Goal: Task Accomplishment & Management: Use online tool/utility

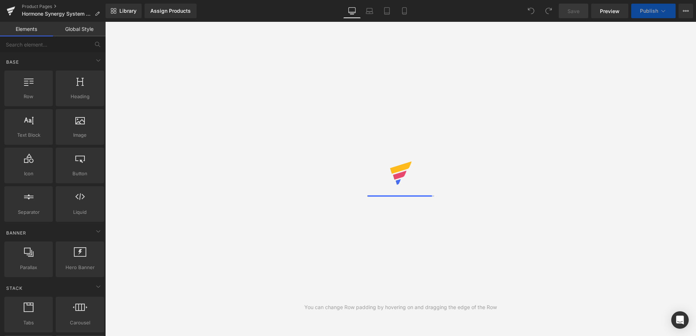
click at [275, 12] on div "Library Assign Products Product Preview No product match your search. Please tr…" at bounding box center [401, 11] width 590 height 15
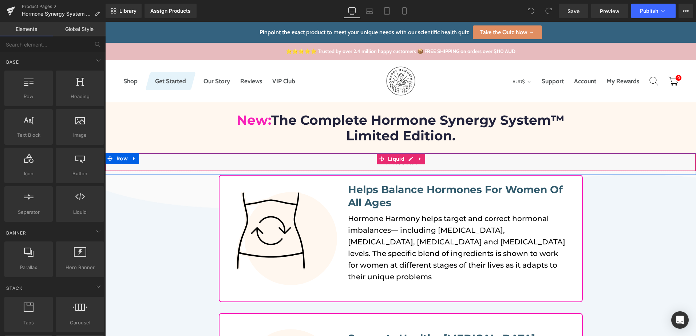
click at [411, 159] on div "Liquid" at bounding box center [400, 162] width 591 height 18
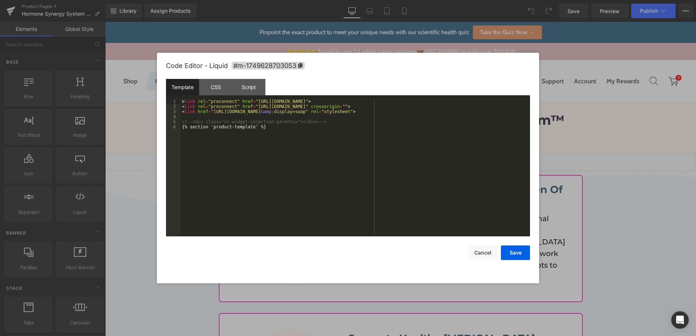
click at [267, 183] on div "< link rel = "preconnect" href = "https://fonts.googleapis.com" > < link rel = …" at bounding box center [355, 173] width 349 height 148
click at [244, 124] on div "< link rel = "preconnect" href = "https://fonts.googleapis.com" > < link rel = …" at bounding box center [355, 173] width 349 height 148
click at [251, 143] on div "< link rel = "preconnect" href = "https://fonts.googleapis.com" > < link rel = …" at bounding box center [355, 173] width 349 height 148
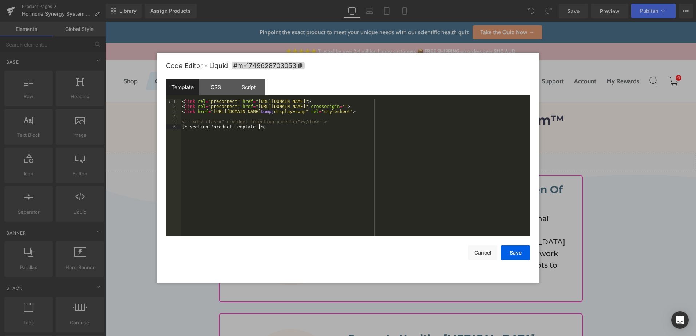
click at [257, 164] on div "< link rel = "preconnect" href = "https://fonts.googleapis.com" > < link rel = …" at bounding box center [355, 173] width 349 height 148
click at [491, 256] on button "Cancel" at bounding box center [482, 253] width 29 height 15
click at [406, 163] on div "Liquid" at bounding box center [400, 162] width 591 height 18
click at [379, 166] on div "< link rel = "preconnect" href = "https://fonts.googleapis.com" > < link rel = …" at bounding box center [355, 173] width 349 height 148
click at [478, 252] on button "Cancel" at bounding box center [482, 253] width 29 height 15
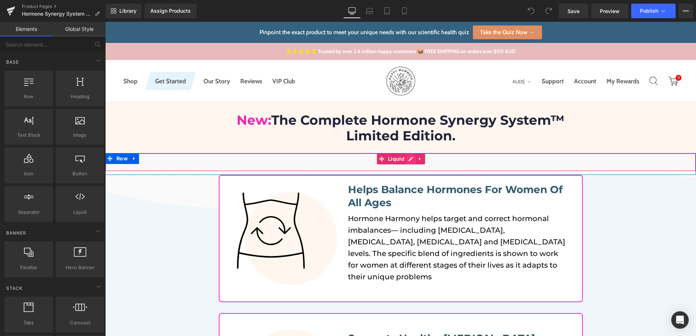
click at [406, 159] on div "Liquid" at bounding box center [400, 162] width 591 height 18
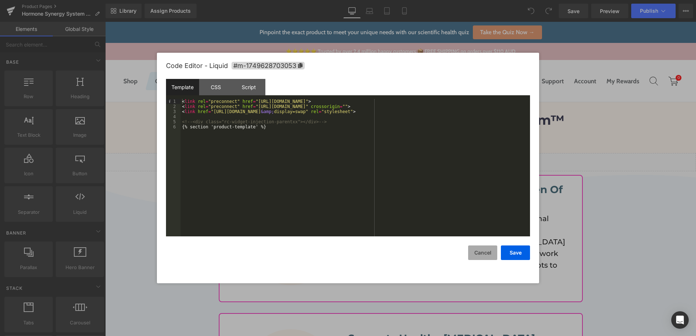
click at [475, 250] on button "Cancel" at bounding box center [482, 253] width 29 height 15
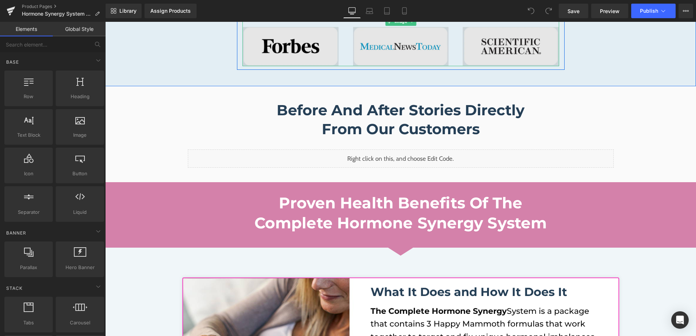
scroll to position [692, 0]
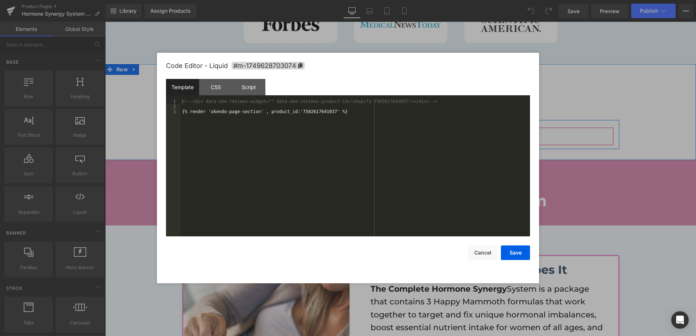
click at [408, 132] on div "Liquid" at bounding box center [401, 136] width 426 height 18
click at [481, 252] on button "Cancel" at bounding box center [482, 253] width 29 height 15
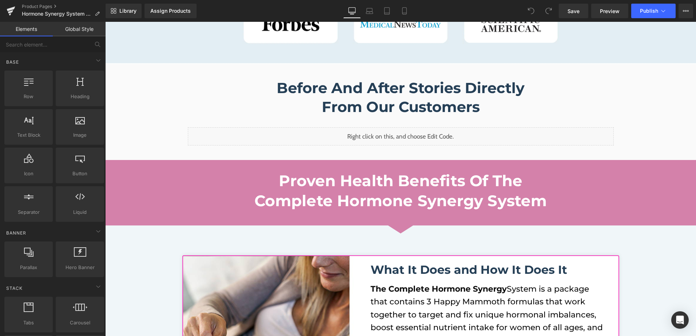
click at [262, 13] on div "Library Assign Products Product Preview No product match your search. Please tr…" at bounding box center [401, 11] width 590 height 15
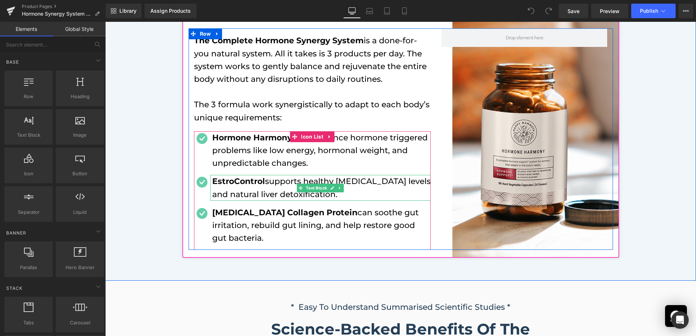
drag, startPoint x: 249, startPoint y: 186, endPoint x: 252, endPoint y: 182, distance: 4.2
click at [249, 186] on p "EstroControl supports healthy estrogen levels and natural liver detoxification." at bounding box center [321, 187] width 218 height 25
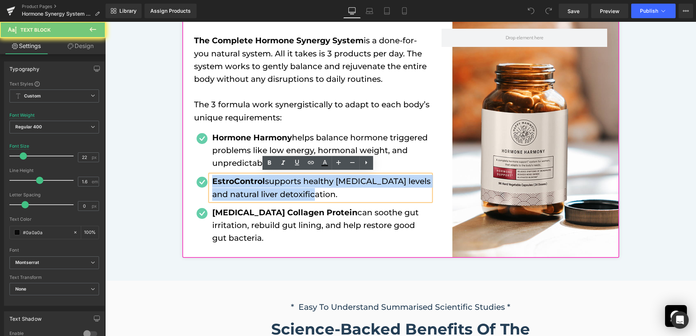
click at [253, 180] on strong "EstroControl" at bounding box center [238, 182] width 53 height 10
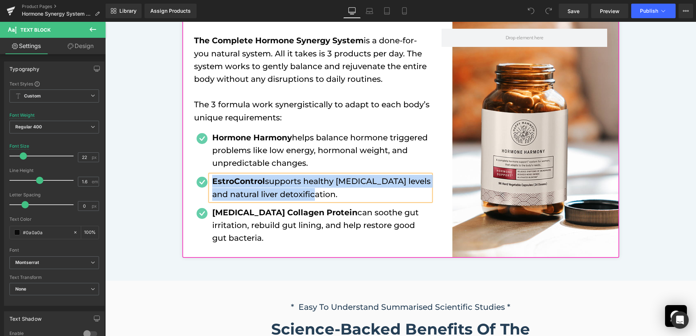
paste div
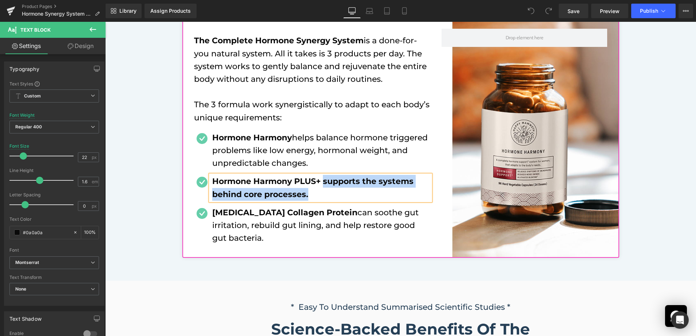
click at [322, 180] on b "Hormone Harmony PLUS+ supports the systems behind core processes." at bounding box center [312, 188] width 201 height 23
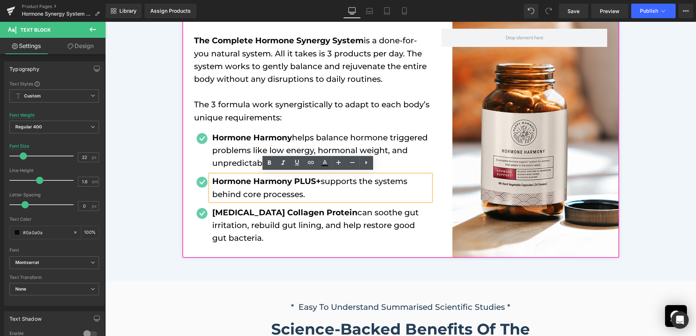
click at [146, 204] on div "Image Image What It Does and How It Does It Heading The Complete Hormone Synerg…" at bounding box center [400, 6] width 591 height 518
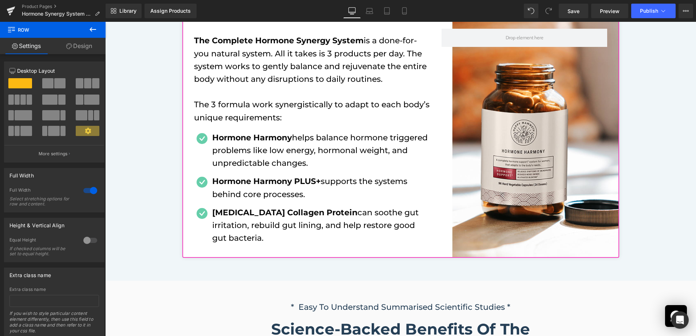
scroll to position [1673, 0]
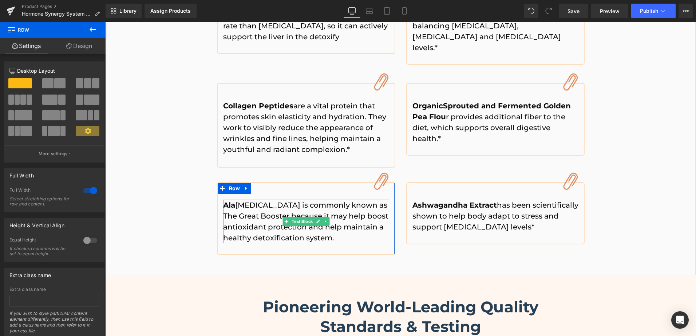
drag, startPoint x: 227, startPoint y: 179, endPoint x: 233, endPoint y: 178, distance: 5.9
click at [227, 201] on strong "Ala" at bounding box center [229, 205] width 12 height 9
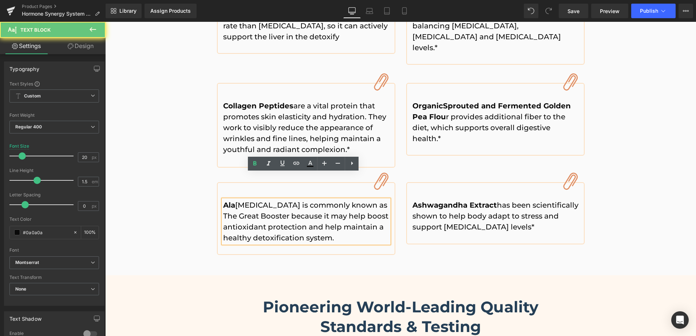
click at [233, 200] on p "Ala Alpha lipoic acid is commonly known as The Great Booster because it may hel…" at bounding box center [306, 222] width 166 height 44
drag, startPoint x: 234, startPoint y: 178, endPoint x: 221, endPoint y: 178, distance: 12.7
click at [223, 200] on p "Ala Alpha lipoic acid is commonly known as The Great Booster because it may hel…" at bounding box center [306, 222] width 166 height 44
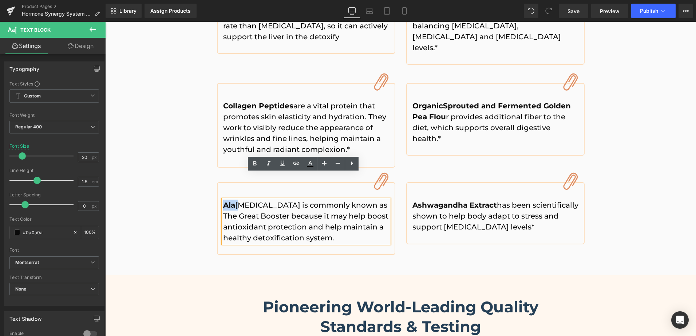
paste div
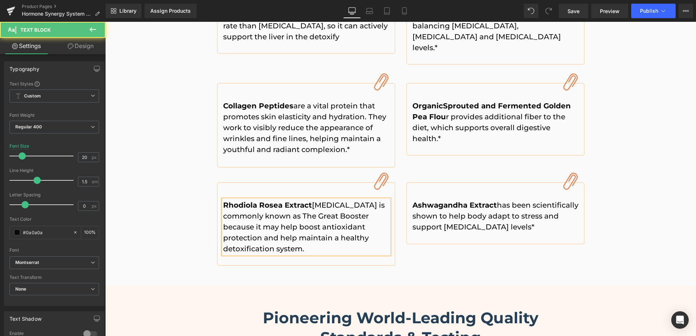
drag, startPoint x: 311, startPoint y: 181, endPoint x: 317, endPoint y: 220, distance: 39.4
click at [317, 220] on p "Rhodiola Rosea Extract Alpha lipoic acid is commonly known as The Great Booster…" at bounding box center [306, 227] width 166 height 55
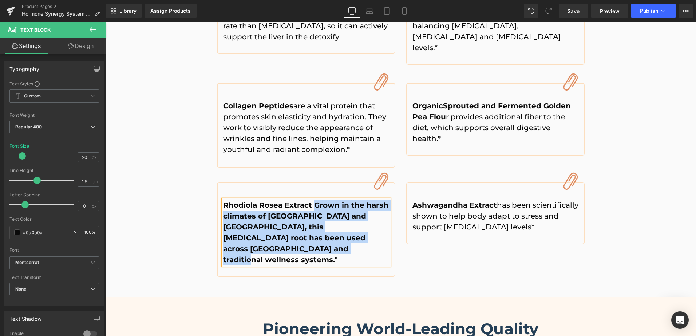
click at [313, 201] on b "Rhodiola Rosea Extract Grown in the harsh climates of Siberia and Scandinavia, …" at bounding box center [305, 232] width 165 height 63
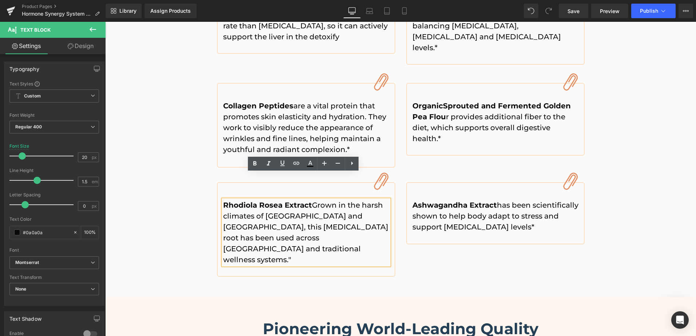
click at [594, 229] on div "* Easy To Understand Summarised Scientific Studies * Text Block Science-Backed …" at bounding box center [400, 35] width 591 height 484
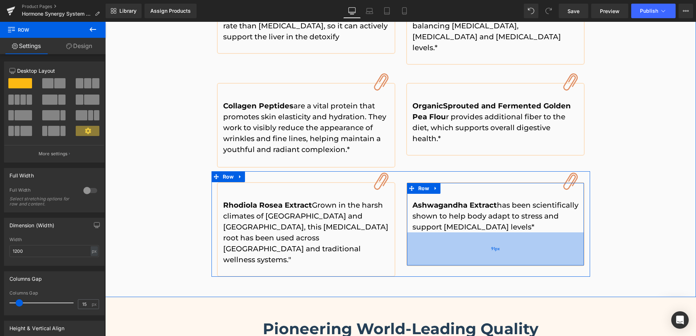
drag, startPoint x: 471, startPoint y: 215, endPoint x: 479, endPoint y: 237, distance: 23.1
click at [479, 237] on div "91px" at bounding box center [495, 249] width 177 height 33
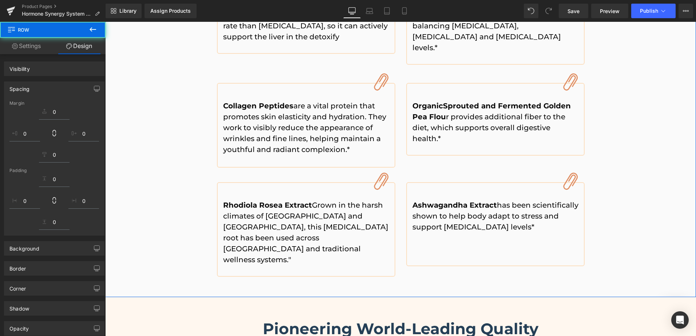
click at [618, 206] on div "* Easy To Understand Summarised Scientific Studies * Text Block Science-Backed …" at bounding box center [400, 35] width 591 height 484
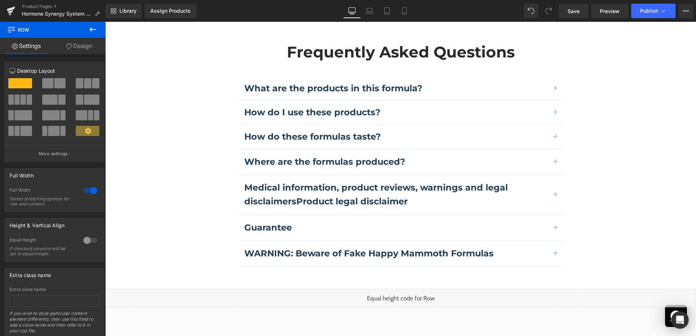
scroll to position [2110, 0]
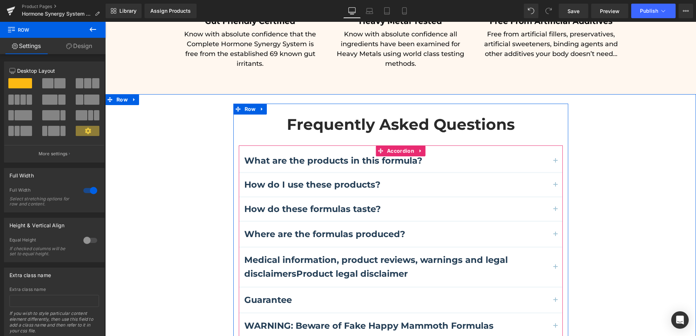
click at [556, 163] on span "button" at bounding box center [556, 163] width 0 height 0
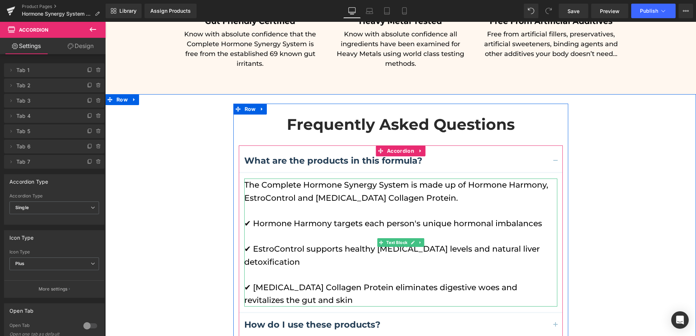
click at [316, 179] on p "The Complete Hormone Synergy System is made up of Hormone Harmony, EstroControl…" at bounding box center [400, 191] width 313 height 25
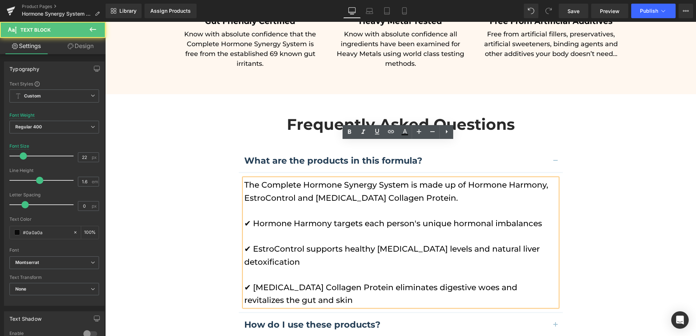
click at [315, 179] on p "The Complete Hormone Synergy System is made up of Hormone Harmony, EstroControl…" at bounding box center [400, 191] width 313 height 25
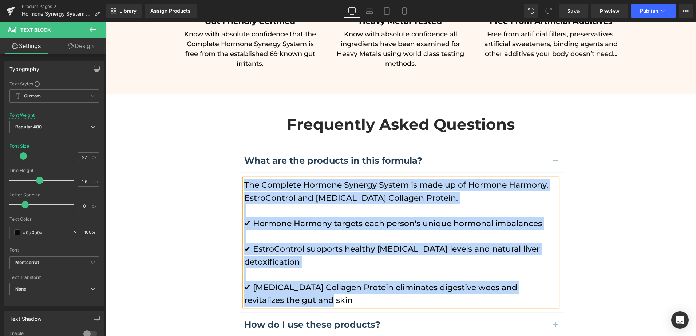
paste div
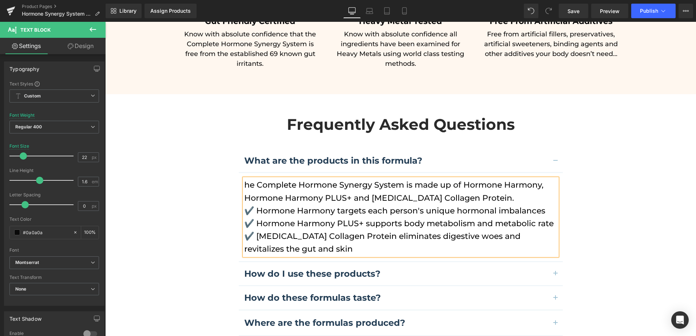
click at [244, 179] on p "he Complete Hormone Synergy System is made up of Hormone Harmony, Hormone Harmo…" at bounding box center [400, 191] width 313 height 25
click at [501, 179] on p "The Complete Hormone Synergy System is made up of Hormone Harmony, Hormone Harm…" at bounding box center [400, 191] width 313 height 25
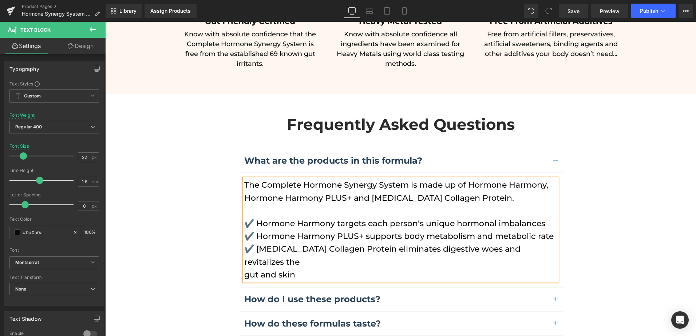
click at [558, 288] on button "button" at bounding box center [555, 299] width 15 height 23
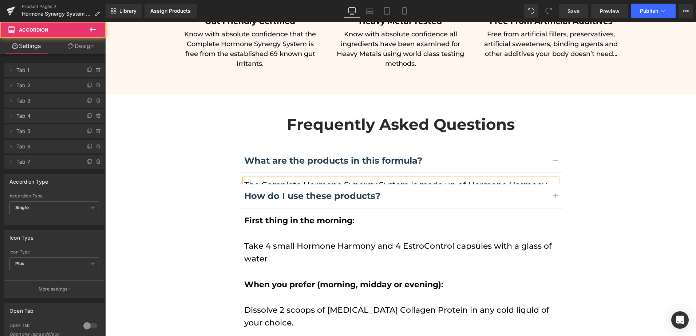
scroll to position [2146, 0]
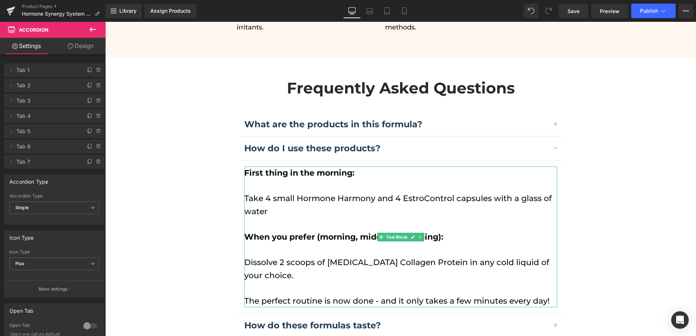
click at [332, 192] on p "Take 4 small Hormone Harmony and 4 EstroControl capsules with a glass of water" at bounding box center [400, 211] width 313 height 39
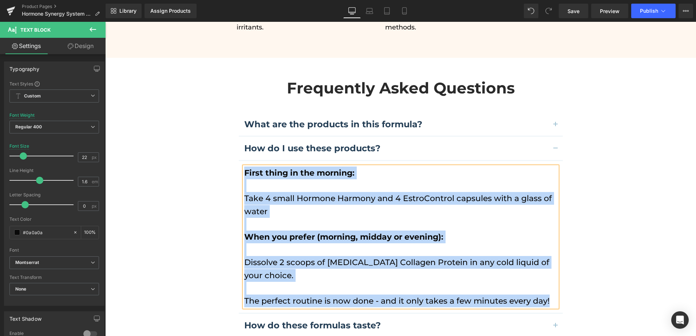
paste div
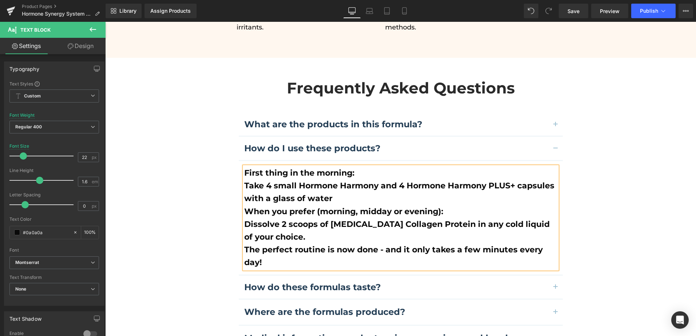
click at [355, 167] on p "First thing in the morning:" at bounding box center [400, 173] width 313 height 13
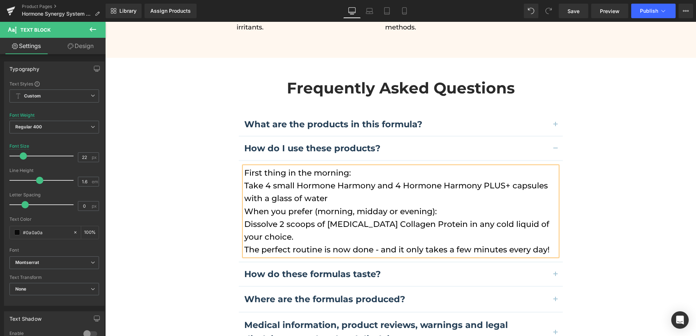
click at [361, 167] on p "First thing in the morning:" at bounding box center [400, 173] width 313 height 13
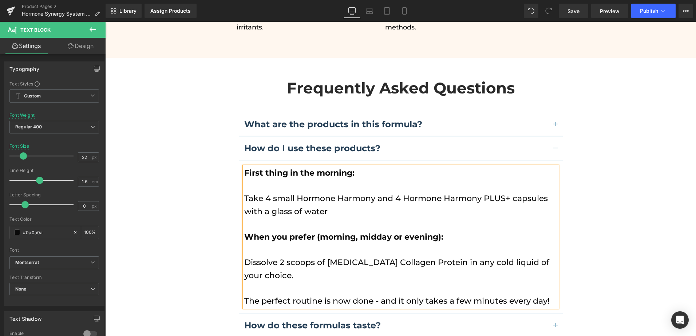
click at [618, 187] on div "Frequently Asked Questions Heading What are the products in this formula? Text …" at bounding box center [400, 265] width 591 height 396
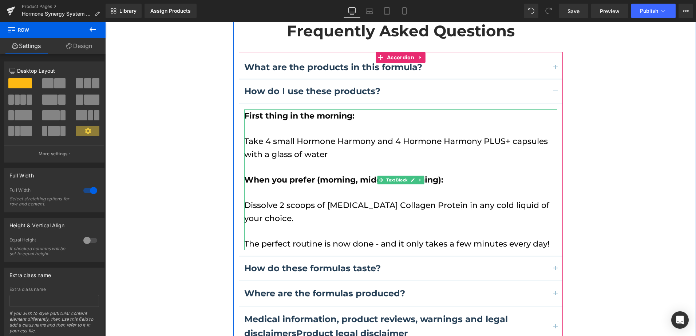
scroll to position [2219, 0]
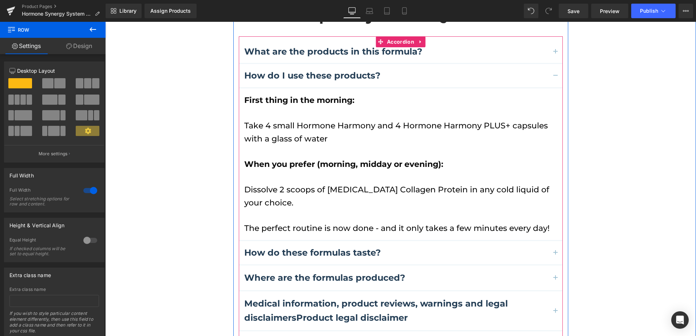
click at [555, 241] on button "button" at bounding box center [555, 252] width 15 height 23
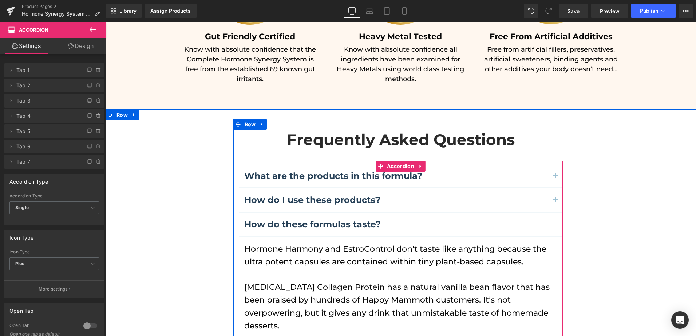
scroll to position [2139, 0]
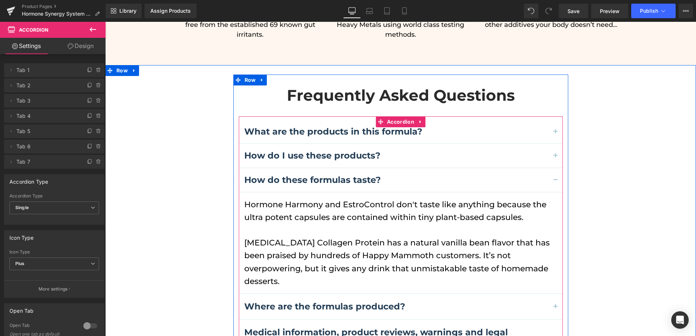
click at [317, 237] on p "Prebiotic Collagen Protein has a natural vanilla bean flavor that has been prai…" at bounding box center [400, 262] width 313 height 51
click at [327, 237] on p "Prebiotic Collagen Protein has a natural vanilla bean flavor that has been prai…" at bounding box center [400, 262] width 313 height 51
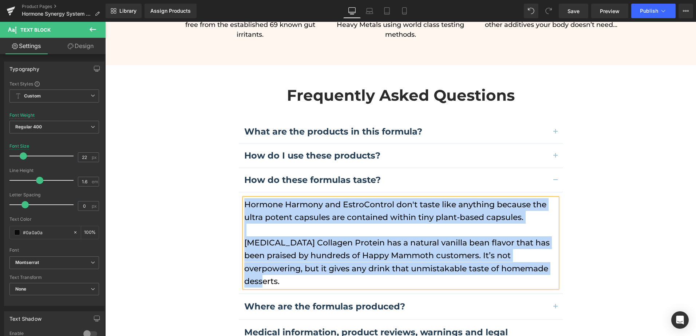
paste div
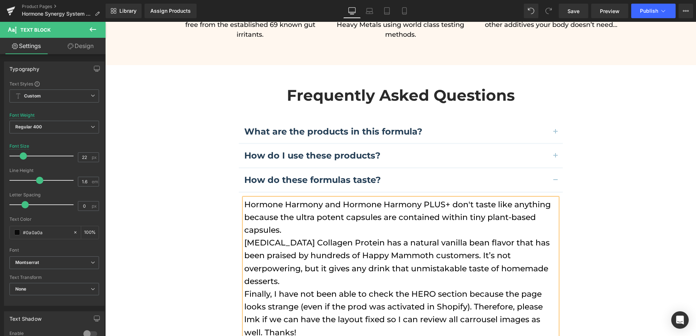
click at [307, 237] on p "Prebiotic Collagen Protein has a natural vanilla bean flavor that has been prai…" at bounding box center [400, 262] width 313 height 51
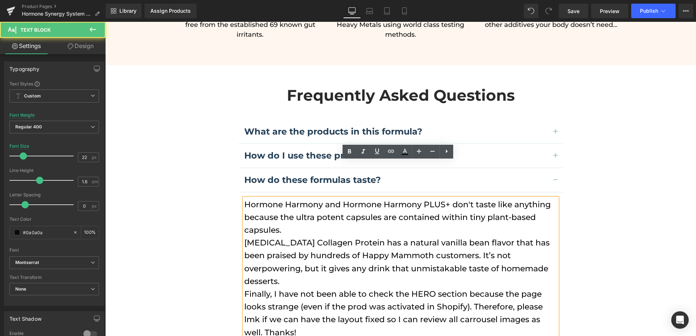
click at [308, 198] on p "Hormone Harmony and Hormone Harmony PLUS+ don't taste like anything because the…" at bounding box center [400, 217] width 313 height 39
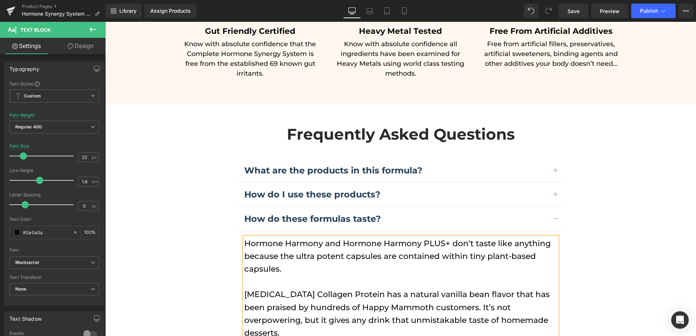
scroll to position [2066, 0]
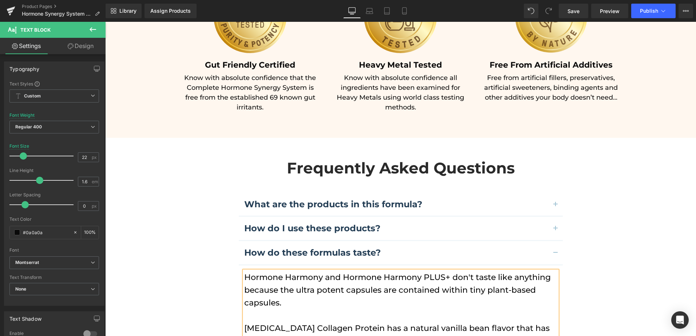
drag, startPoint x: 550, startPoint y: 167, endPoint x: 319, endPoint y: 193, distance: 233.3
click at [556, 207] on span "button" at bounding box center [556, 207] width 0 height 0
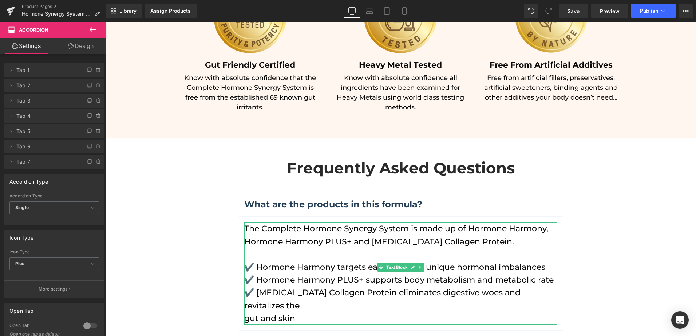
click at [254, 261] on p "✔️ Hormone Harmony targets each person's unique hormonal imbalances" at bounding box center [400, 267] width 313 height 13
click at [255, 261] on p "✔️ Hormone Harmony targets each person's unique hormonal imbalances" at bounding box center [400, 267] width 313 height 13
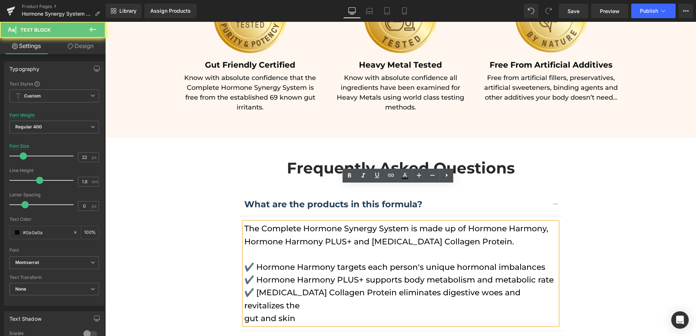
click at [255, 261] on p "✔️ Hormone Harmony targets each person's unique hormonal imbalances" at bounding box center [400, 267] width 313 height 13
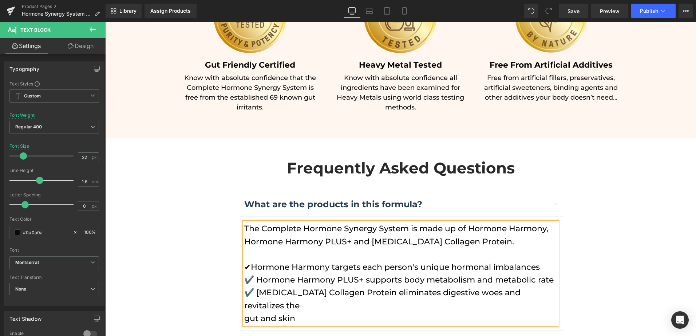
click at [254, 274] on p "✔️ Hormone Harmony PLUS+ supports body metabolism and metabolic rate" at bounding box center [400, 280] width 313 height 13
click at [546, 261] on p "✔Hormone Harmony targets each person's unique hormonal imbalances" at bounding box center [400, 267] width 313 height 13
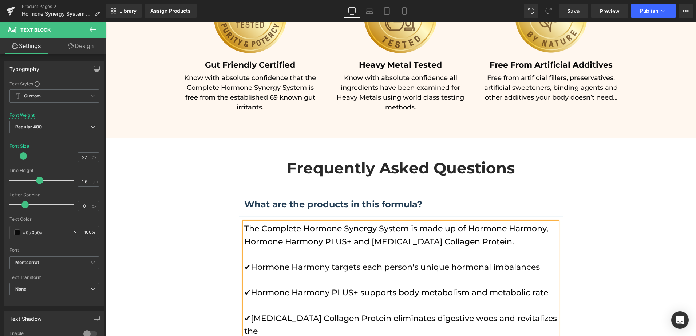
click at [180, 273] on div "Frequently Asked Questions Heading What are the products in this formula? Text …" at bounding box center [400, 338] width 591 height 383
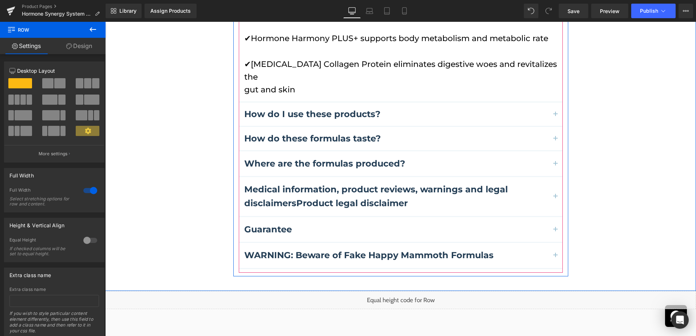
scroll to position [2248, 0]
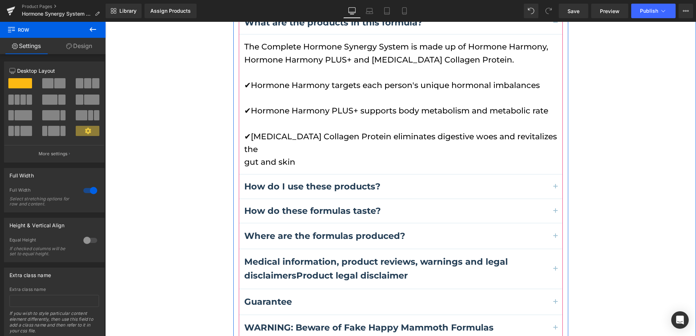
click at [556, 213] on span "button" at bounding box center [556, 213] width 0 height 0
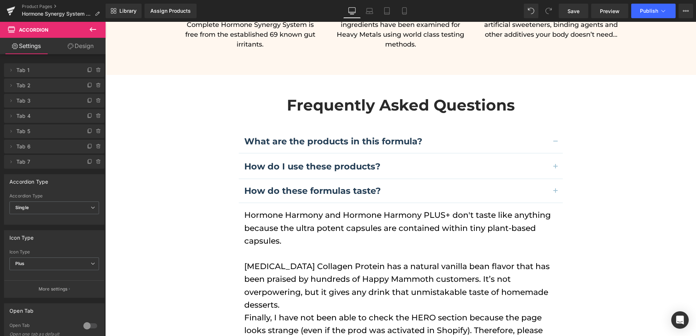
scroll to position [2120, 0]
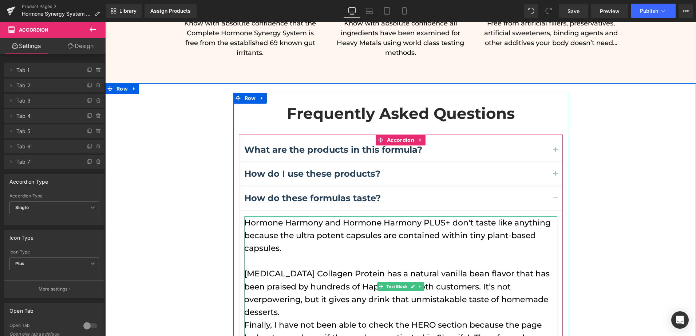
click at [526, 268] on p "Prebiotic Collagen Protein has a natural vanilla bean flavor that has been prai…" at bounding box center [400, 293] width 313 height 51
click at [527, 268] on p "Prebiotic Collagen Protein has a natural vanilla bean flavor that has been prai…" at bounding box center [400, 293] width 313 height 51
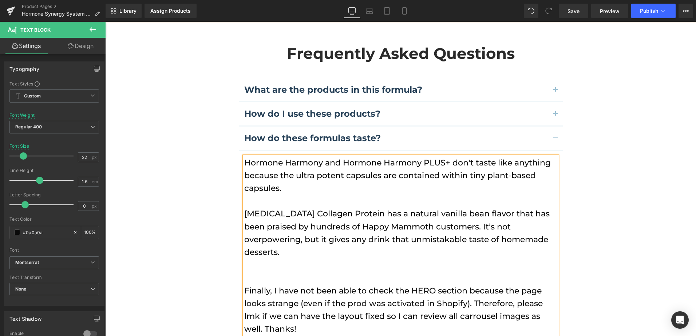
scroll to position [2193, 0]
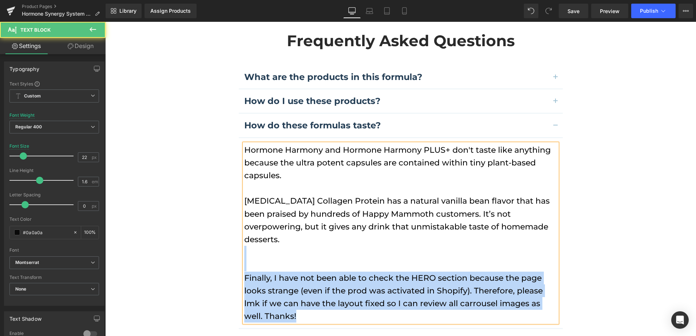
drag, startPoint x: 299, startPoint y: 265, endPoint x: 239, endPoint y: 222, distance: 74.1
click at [239, 222] on article "Hormone Harmony and Hormone Harmony PLUS+ don't taste like anything because the…" at bounding box center [401, 233] width 324 height 191
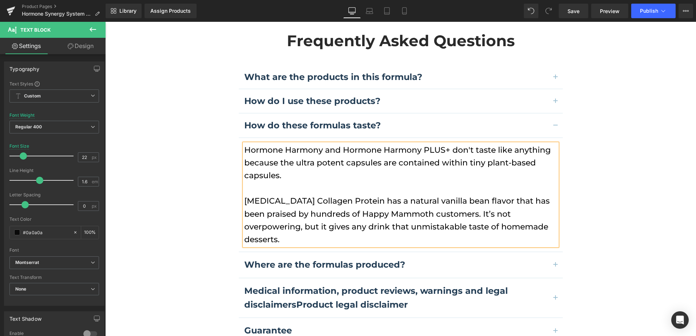
click at [598, 169] on div "Frequently Asked Questions Heading What are the products in this formula? Text …" at bounding box center [400, 199] width 591 height 358
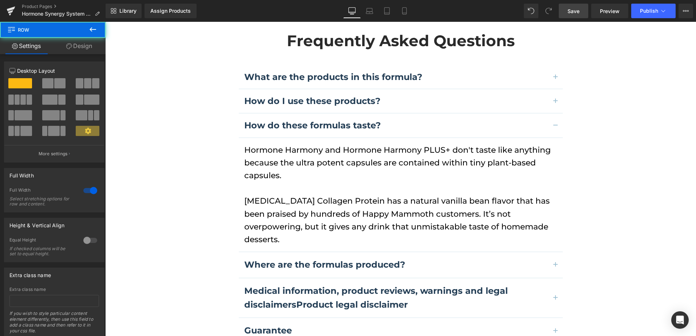
click at [577, 11] on span "Save" at bounding box center [574, 11] width 12 height 8
drag, startPoint x: 630, startPoint y: 12, endPoint x: 637, endPoint y: 12, distance: 6.9
click at [630, 12] on div "Save Preview Publish Scheduled View Live Page View with current Template Save T…" at bounding box center [626, 11] width 140 height 15
click at [641, 12] on span "Publish" at bounding box center [649, 11] width 18 height 6
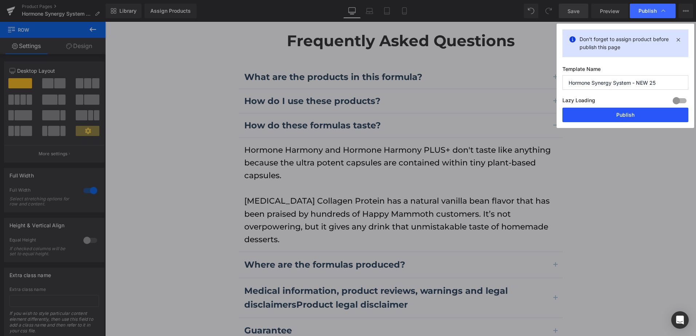
click at [646, 113] on button "Publish" at bounding box center [625, 115] width 126 height 15
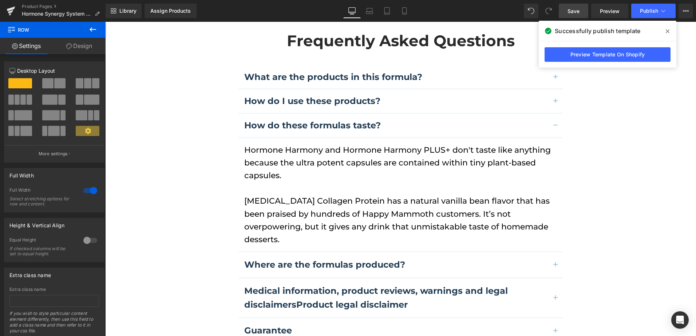
click at [670, 28] on span at bounding box center [668, 31] width 12 height 12
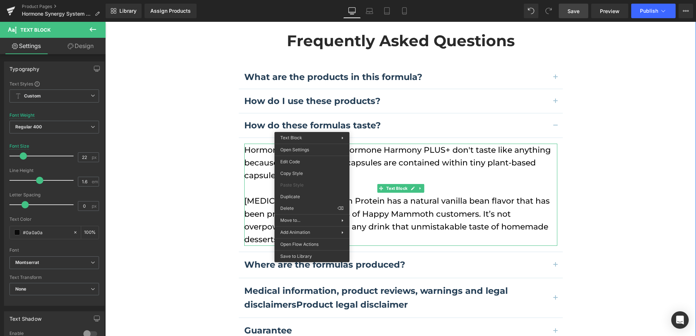
click at [192, 151] on div "Frequently Asked Questions Heading What are the products in this formula? Text …" at bounding box center [400, 199] width 591 height 358
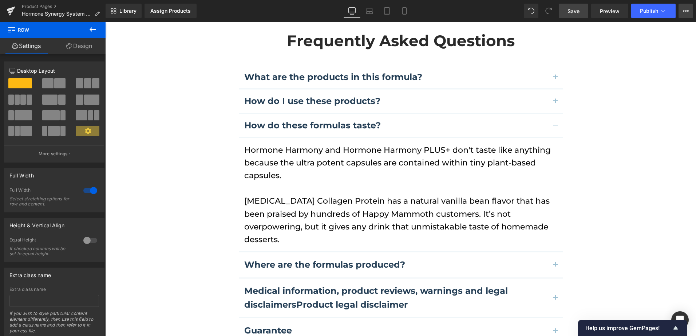
click at [681, 11] on button "View Live Page View with current Template Save Template to Library Schedule Pub…" at bounding box center [686, 11] width 15 height 15
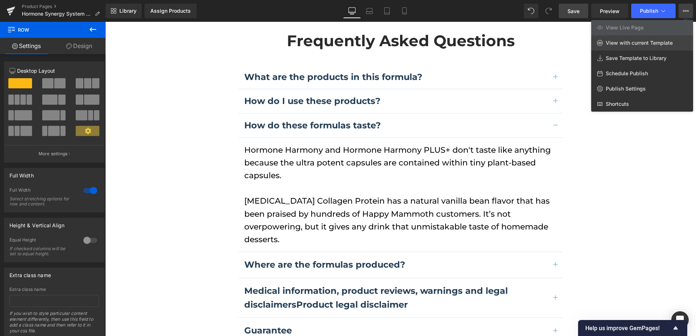
click at [626, 46] on span "View with current Template" at bounding box center [639, 43] width 67 height 7
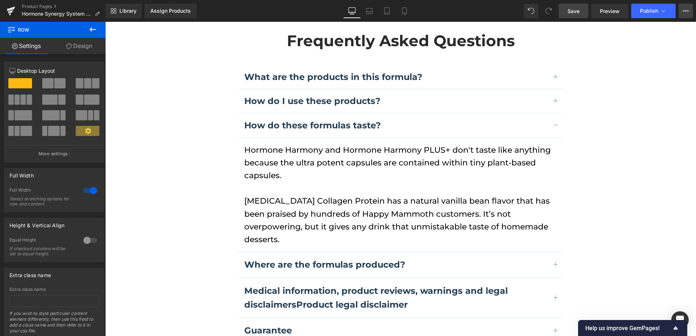
click at [683, 14] on button "View Live Page View with current Template Save Template to Library Schedule Pub…" at bounding box center [686, 11] width 15 height 15
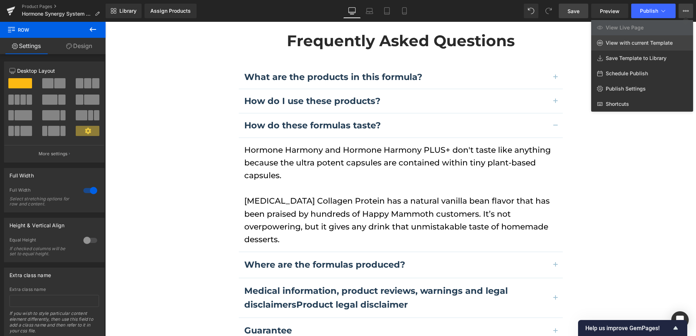
click at [624, 43] on span "View with current Template" at bounding box center [639, 43] width 67 height 7
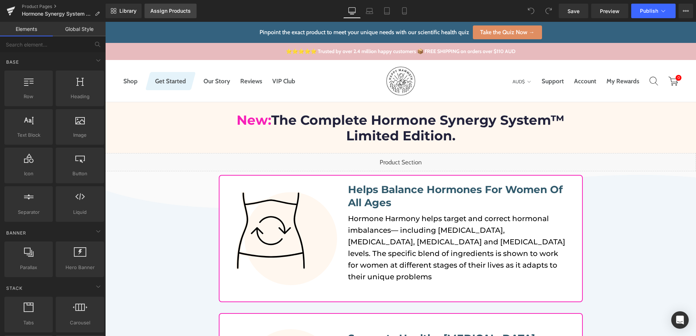
click at [184, 9] on div "Assign Products" at bounding box center [170, 11] width 40 height 6
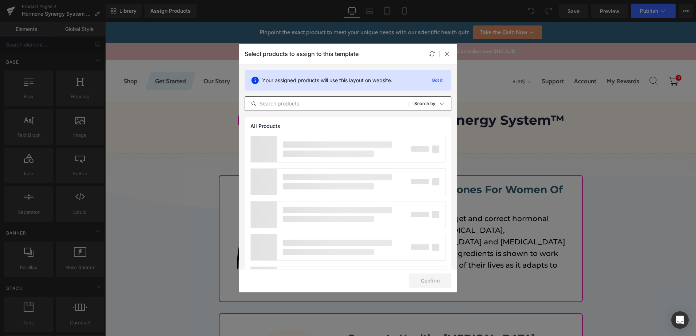
click at [289, 104] on input "text" at bounding box center [326, 103] width 163 height 9
paste input "The Complete Hormone Synergy System"
type input "The Complete Hormone Synergy System"
click at [364, 56] on div "Select products to assign to this template" at bounding box center [348, 54] width 218 height 20
click at [448, 52] on icon at bounding box center [447, 54] width 6 height 6
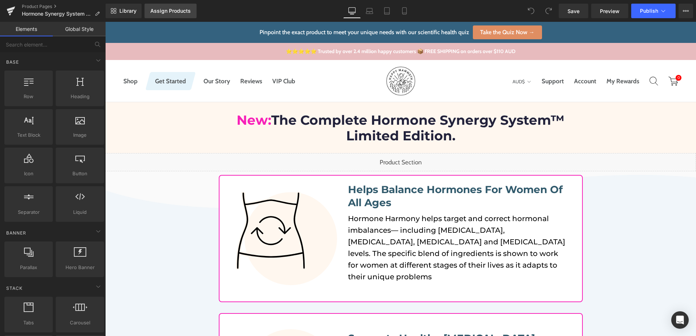
drag, startPoint x: 83, startPoint y: 3, endPoint x: 184, endPoint y: 12, distance: 102.0
click at [184, 12] on div "Assign Products" at bounding box center [170, 11] width 40 height 6
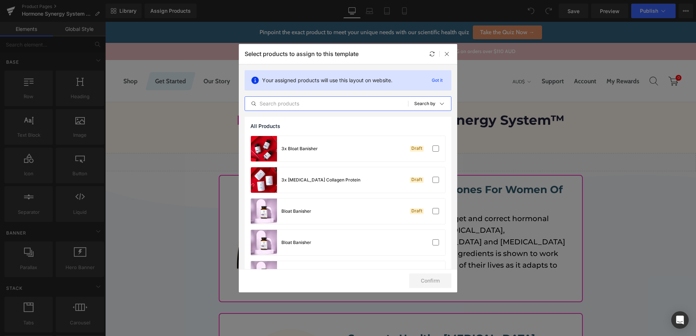
click at [360, 100] on input "text" at bounding box center [326, 103] width 163 height 9
paste input "The Complete Hormone Synergy System"
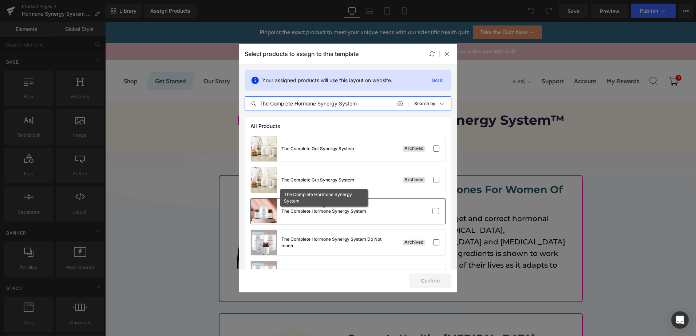
type input "The Complete Hormone Synergy System"
click at [345, 212] on div "The Complete Hormone Synergy System" at bounding box center [323, 211] width 85 height 7
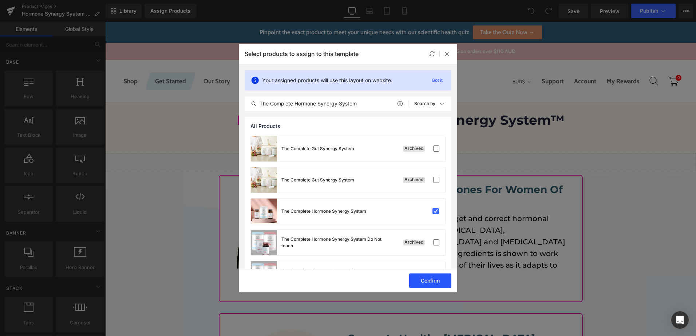
click at [431, 277] on button "Confirm" at bounding box center [430, 281] width 42 height 15
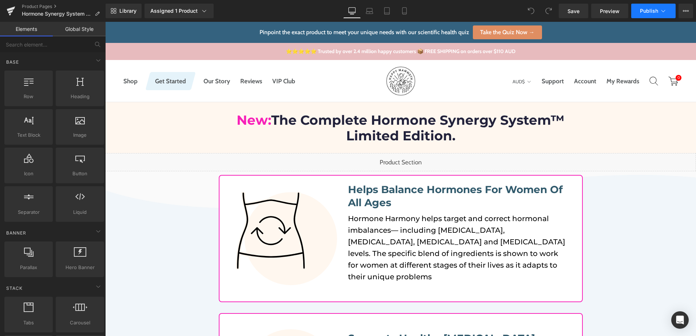
click at [647, 12] on span "Publish" at bounding box center [649, 11] width 18 height 6
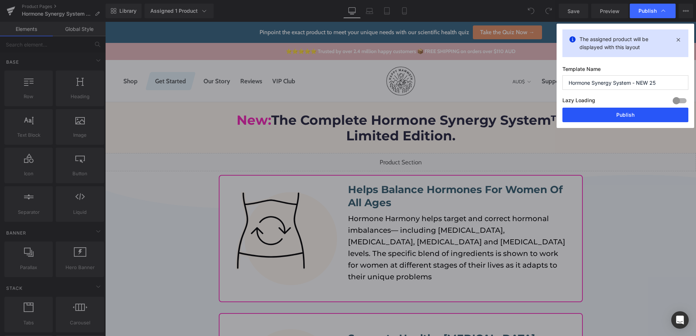
click at [620, 115] on button "Publish" at bounding box center [625, 115] width 126 height 15
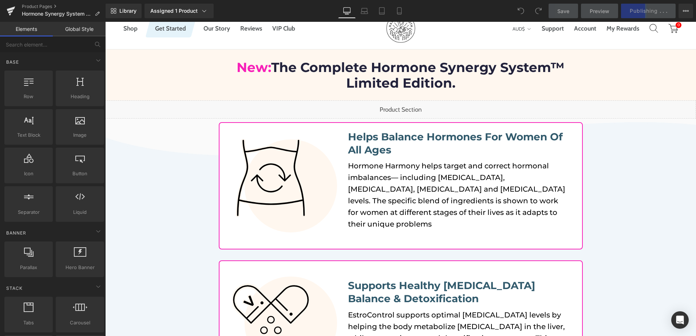
scroll to position [109, 0]
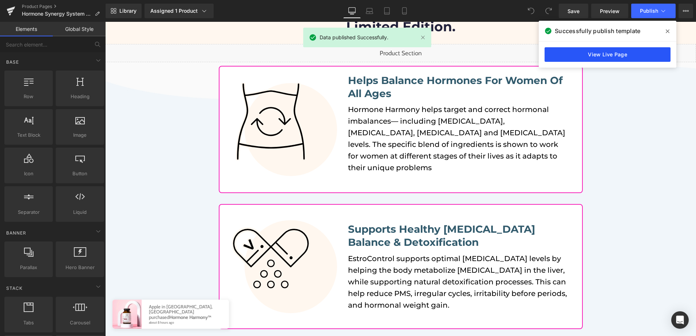
click at [604, 56] on link "View Live Page" at bounding box center [608, 54] width 126 height 15
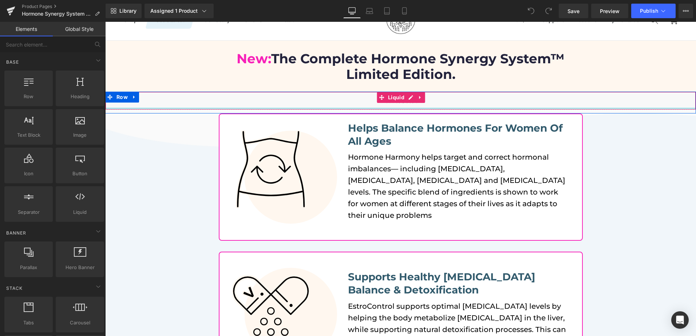
scroll to position [0, 0]
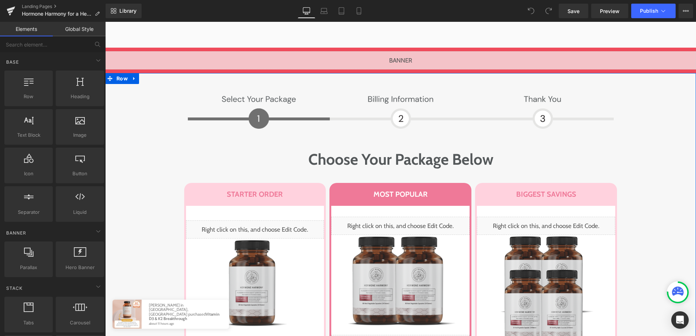
scroll to position [3313, 0]
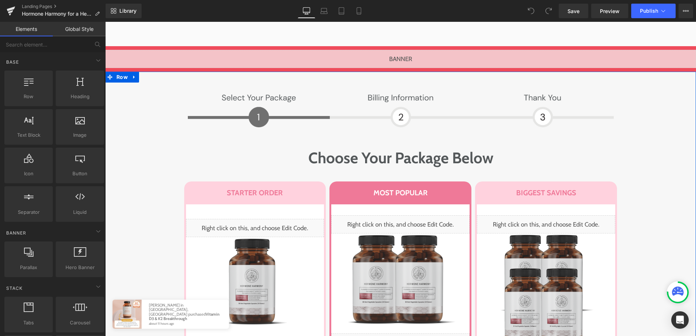
drag, startPoint x: 409, startPoint y: 203, endPoint x: 437, endPoint y: 187, distance: 32.3
click at [409, 216] on div "Liquid" at bounding box center [400, 225] width 138 height 18
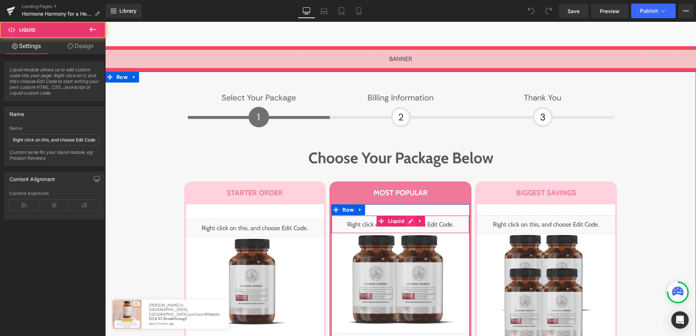
click at [406, 216] on div "Liquid" at bounding box center [400, 225] width 138 height 18
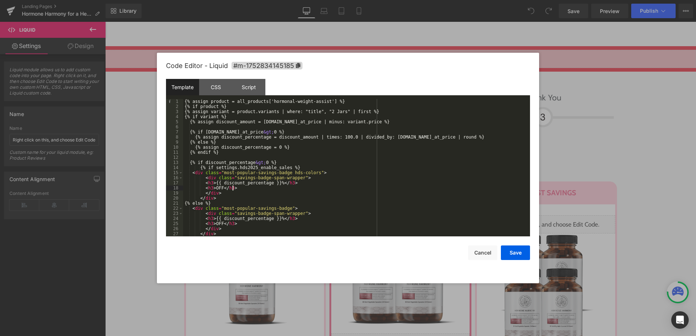
click at [401, 186] on div "{% assign product = all_products['hormonal-weight-assist'] %} {% if product %} …" at bounding box center [355, 173] width 344 height 148
click at [267, 102] on div "{% assign product = all_products['hormonal-weight-assist'] %} {% if product %} …" at bounding box center [355, 173] width 344 height 148
click at [319, 102] on div "{% assign product = all_products['hormonal-weight-assist'] %} {% if product %} …" at bounding box center [355, 173] width 344 height 148
